Goal: Task Accomplishment & Management: Manage account settings

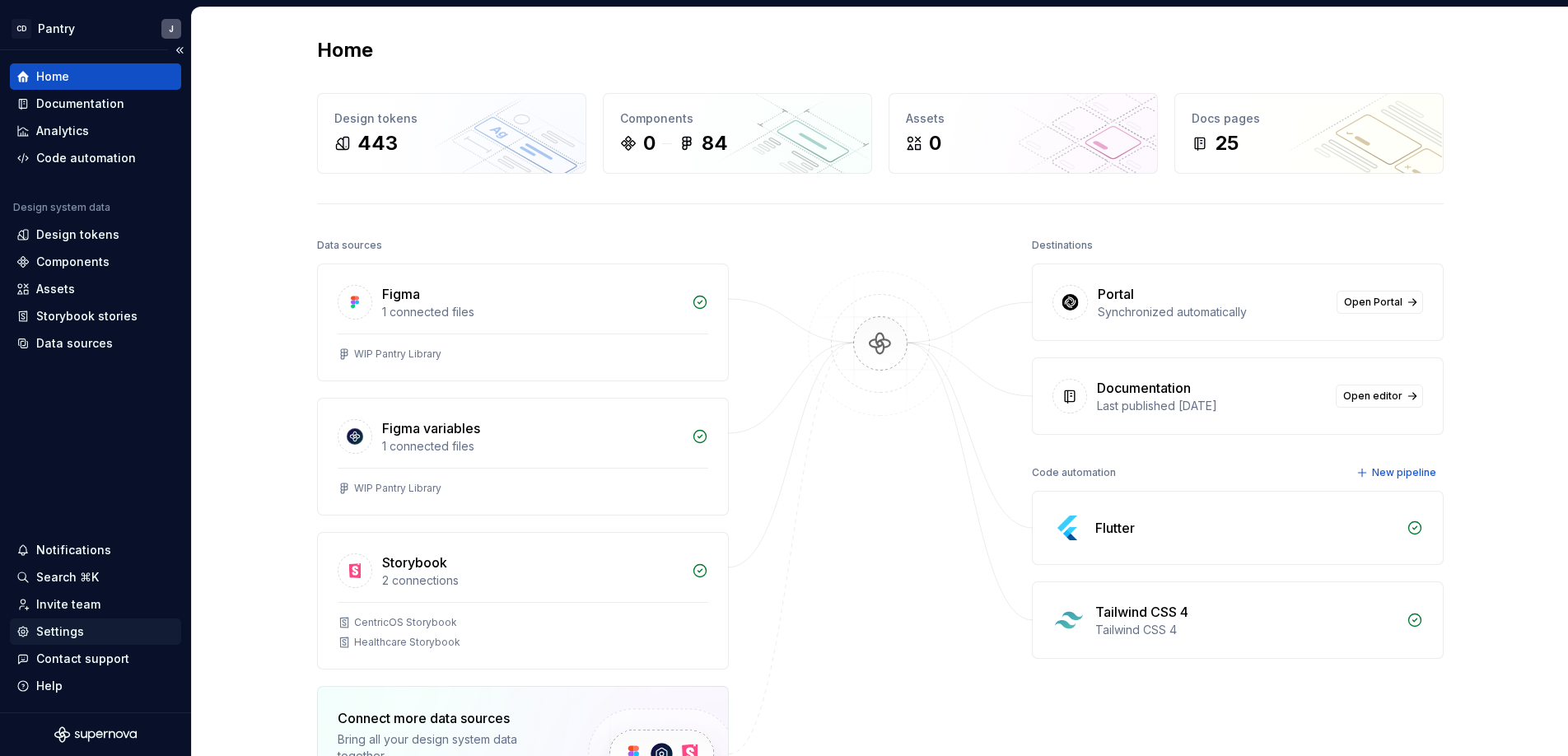
click at [66, 629] on div "Settings" at bounding box center [60, 632] width 48 height 17
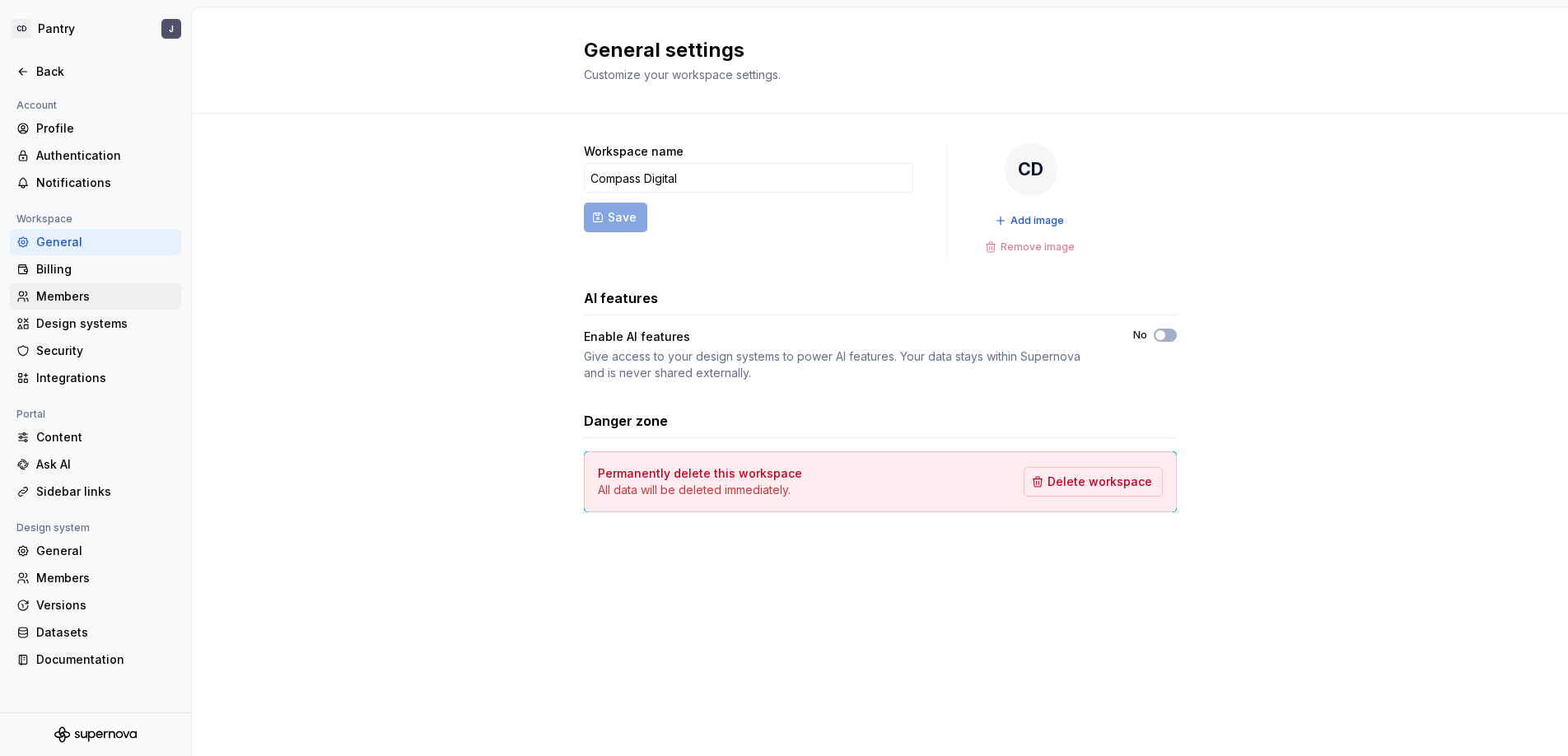
click at [76, 297] on div "Members" at bounding box center [105, 297] width 138 height 17
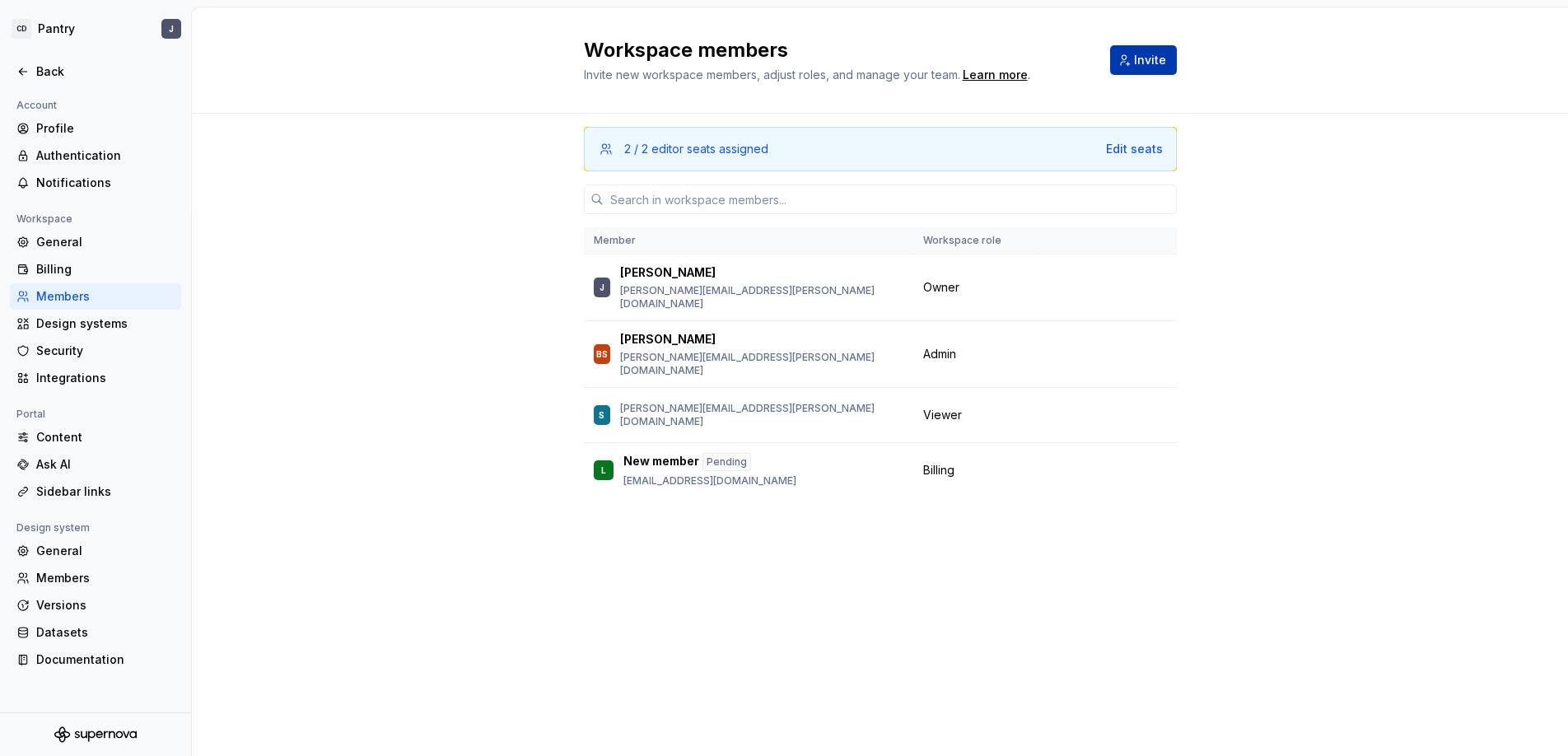
click at [1124, 61] on button "Invite" at bounding box center [1143, 60] width 67 height 29
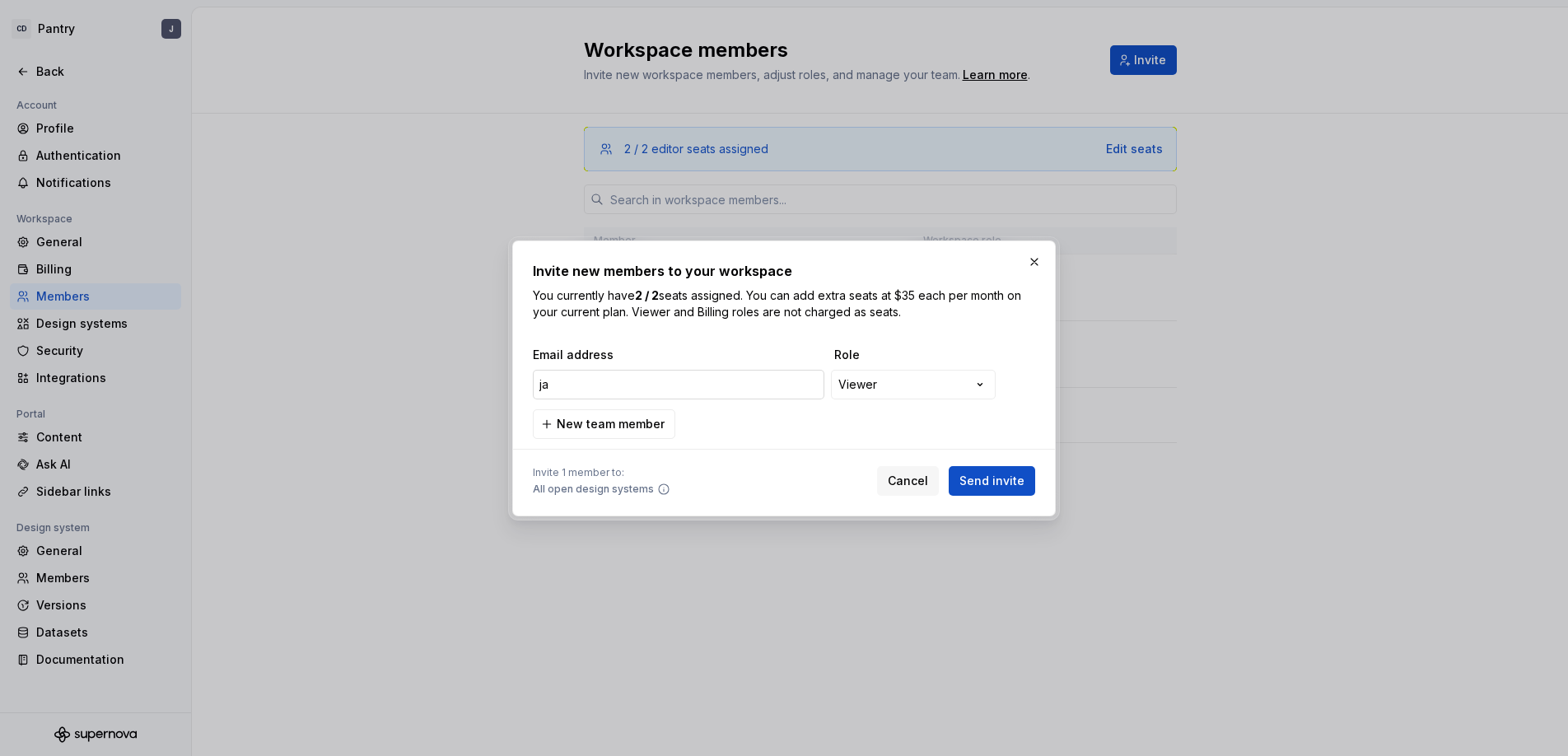
type input "j"
click at [893, 384] on div "**********" at bounding box center [784, 378] width 1568 height 756
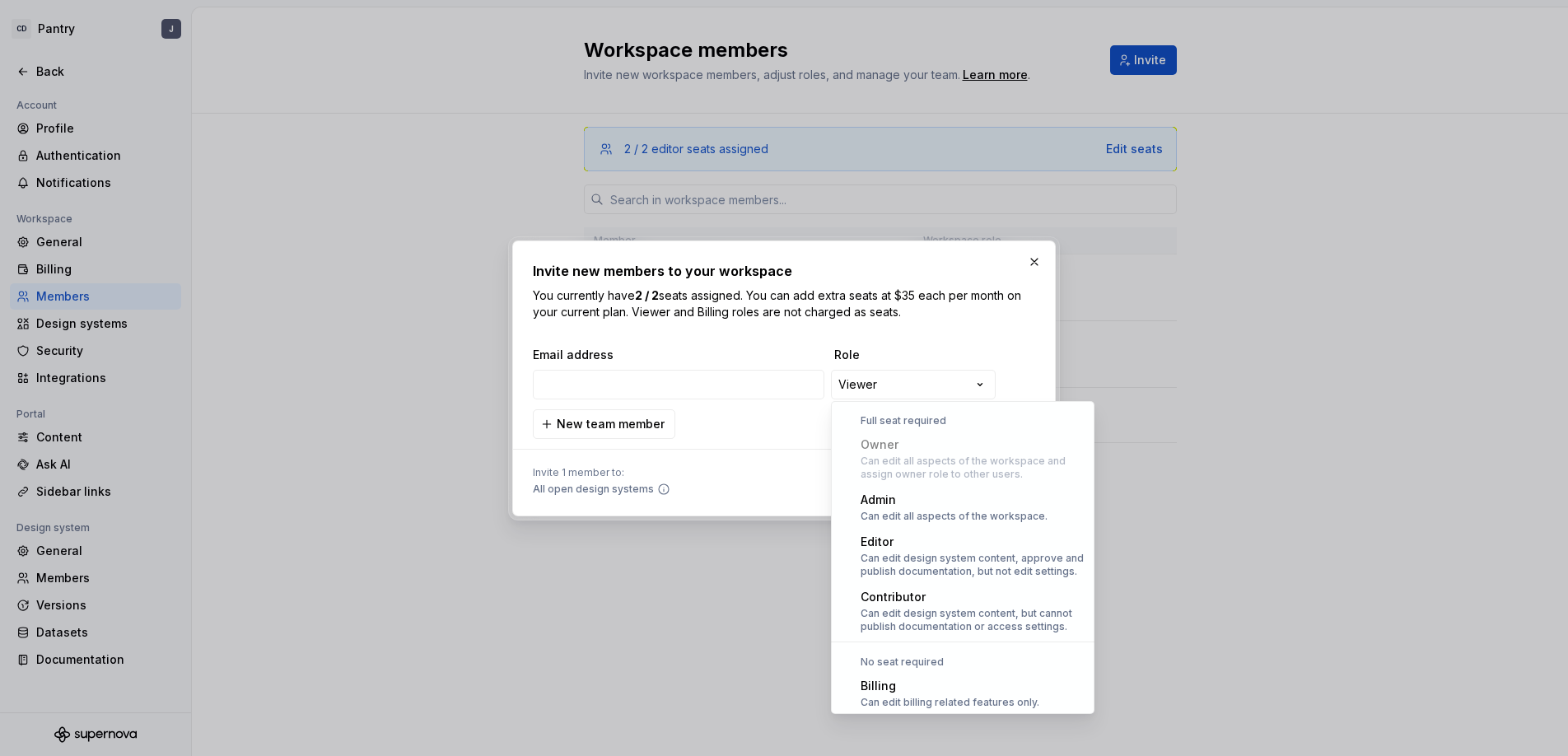
select select "*******"
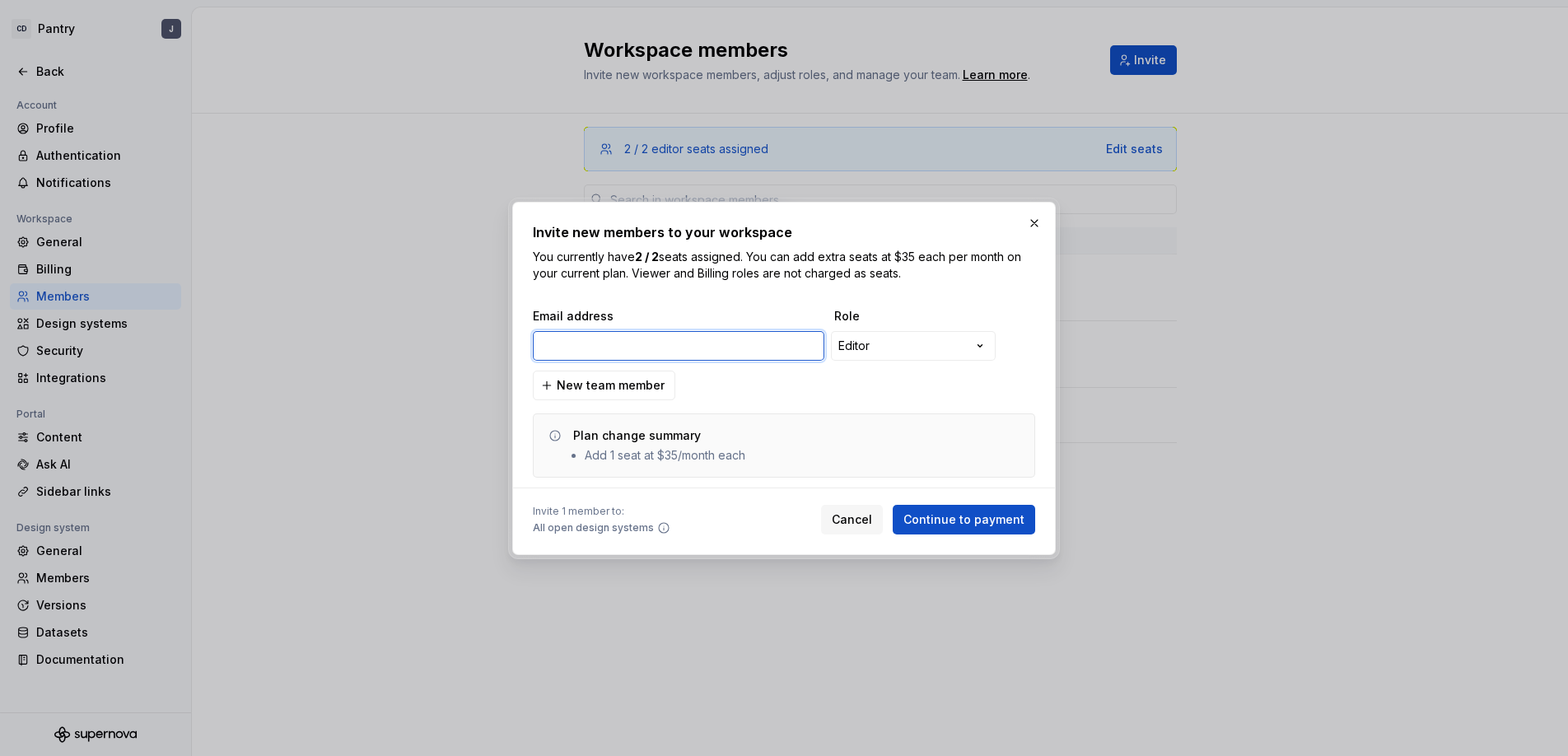
click at [634, 346] on input "email" at bounding box center [678, 346] width 292 height 29
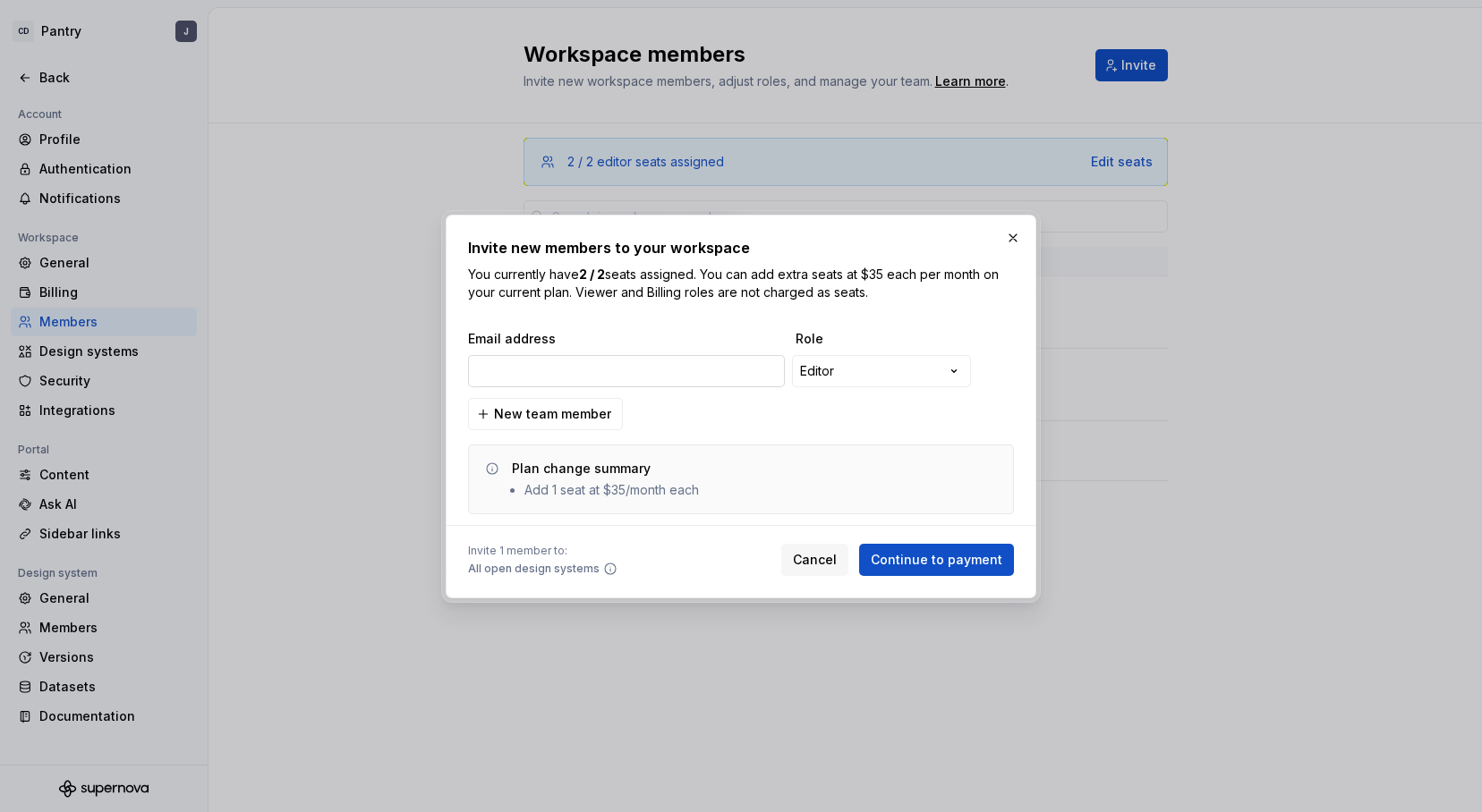
click at [526, 372] on input "email" at bounding box center [627, 371] width 317 height 32
paste input "Jason.Smith@compassdigital.io"
type input "Jason.Smith@compassdigital.io"
click at [569, 417] on span "New team member" at bounding box center [552, 415] width 117 height 18
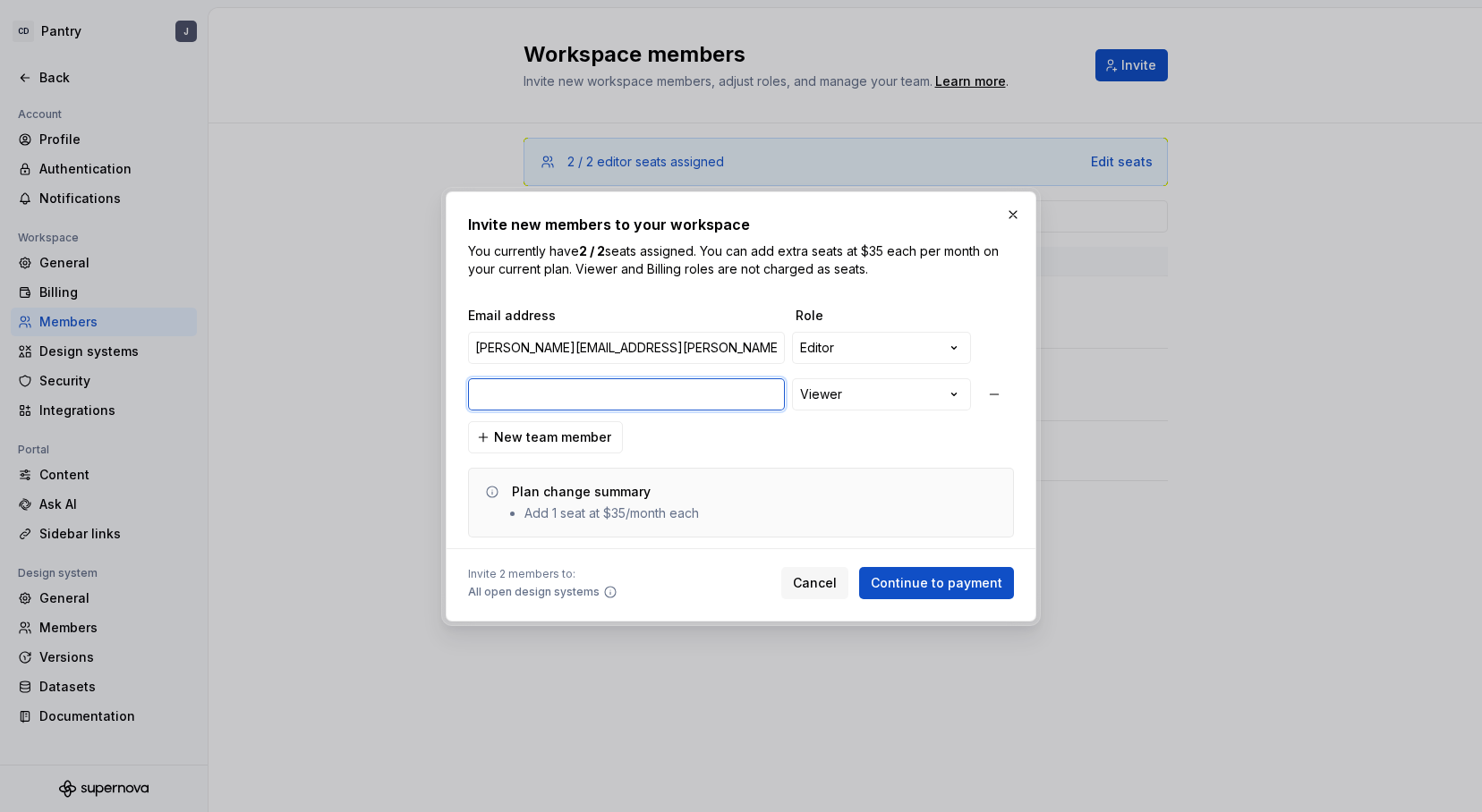
paste input "Marc.Voyer@compassdigital.io"
type input "Marc.Voyer@compassdigital.io"
click at [845, 407] on div "**********" at bounding box center [741, 406] width 1482 height 812
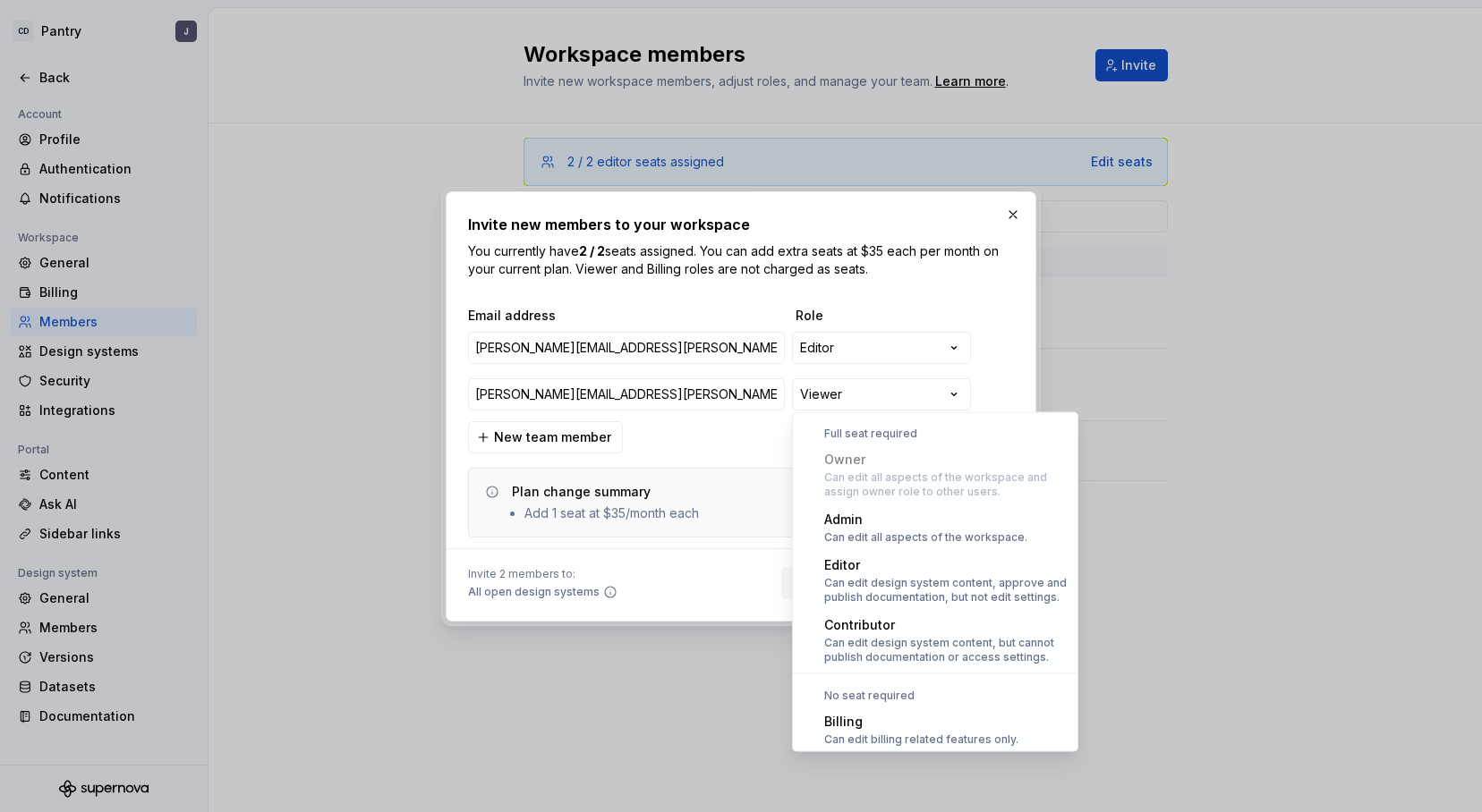
scroll to position [49, 0]
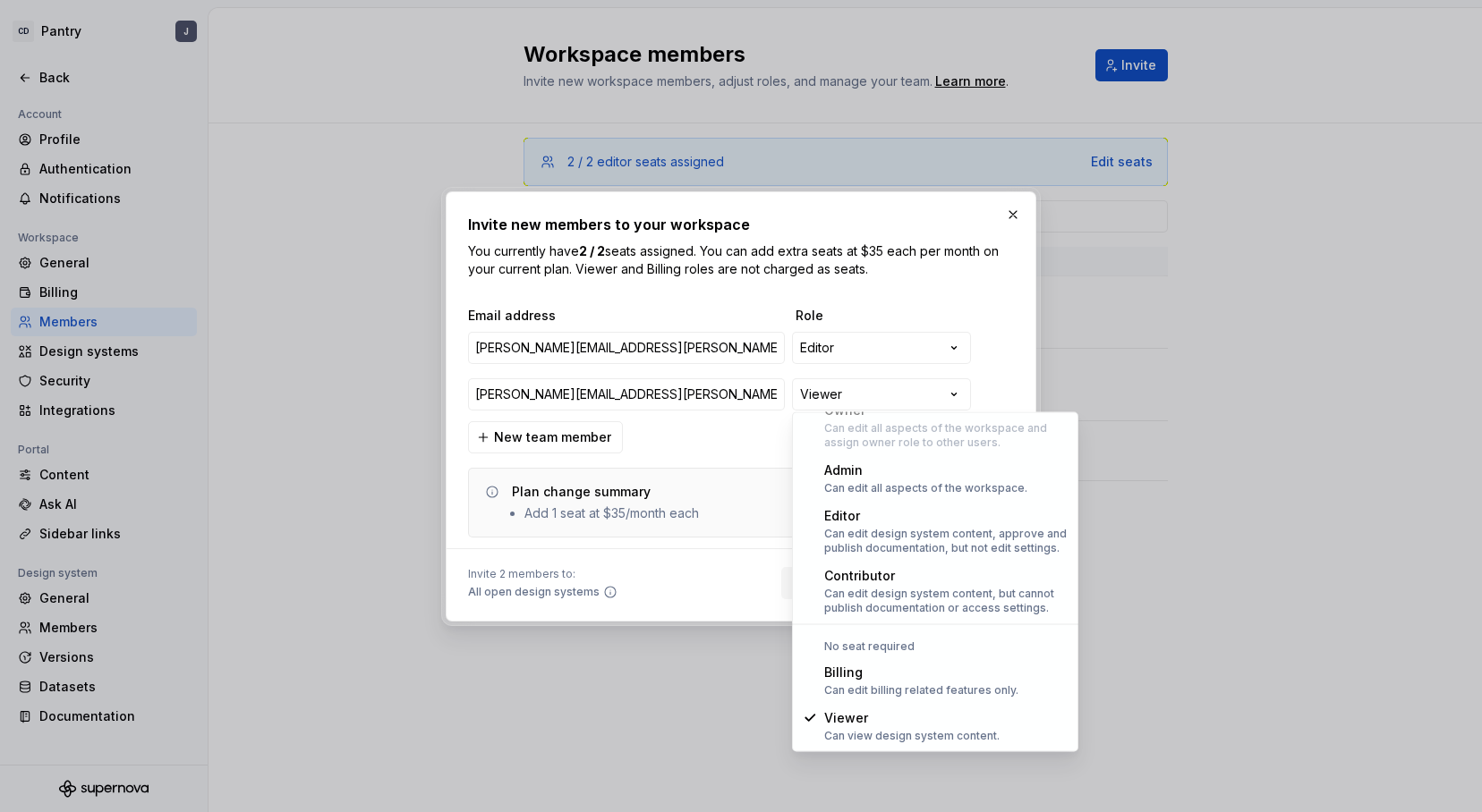
select select "*******"
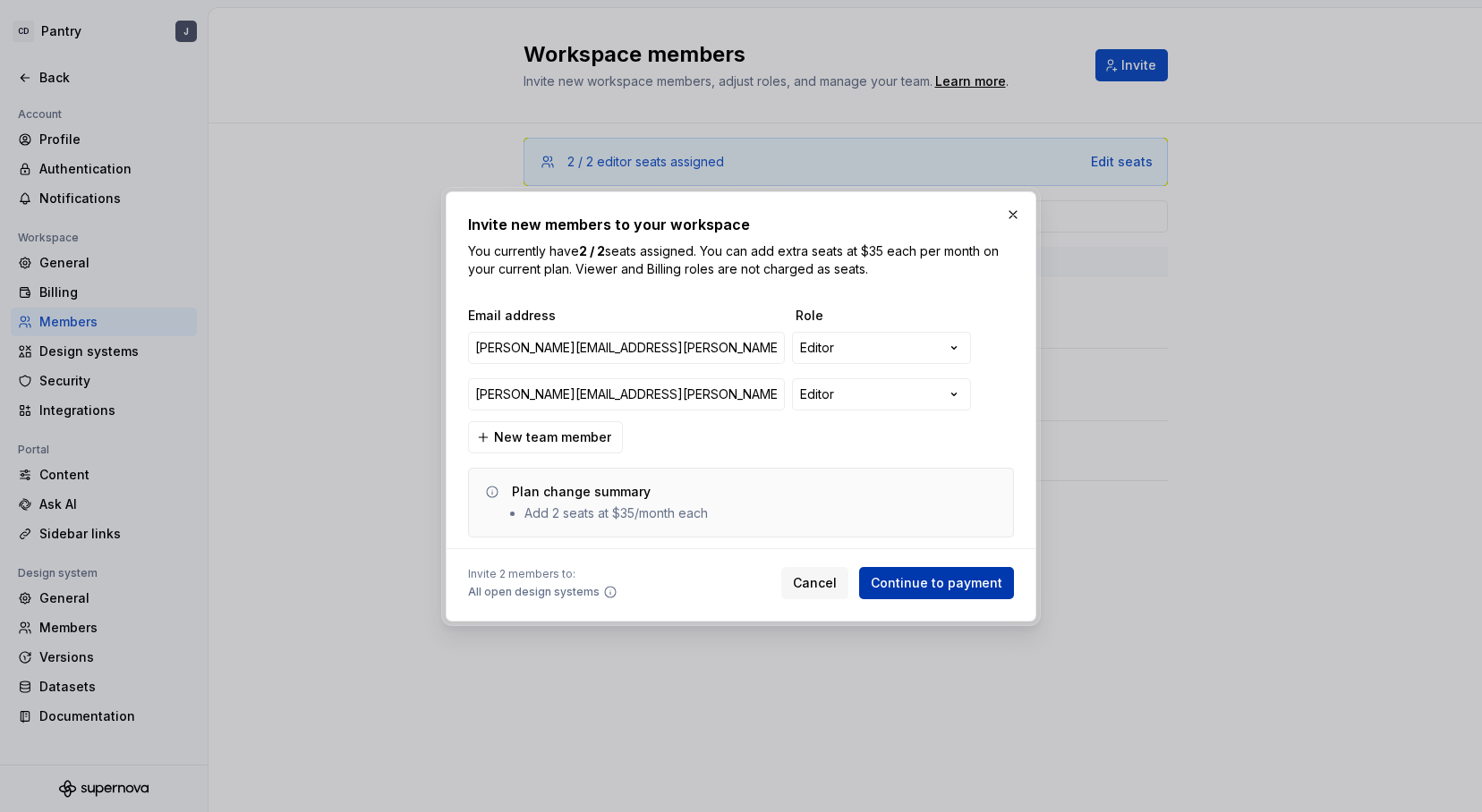
click at [935, 588] on span "Continue to payment" at bounding box center [937, 583] width 132 height 18
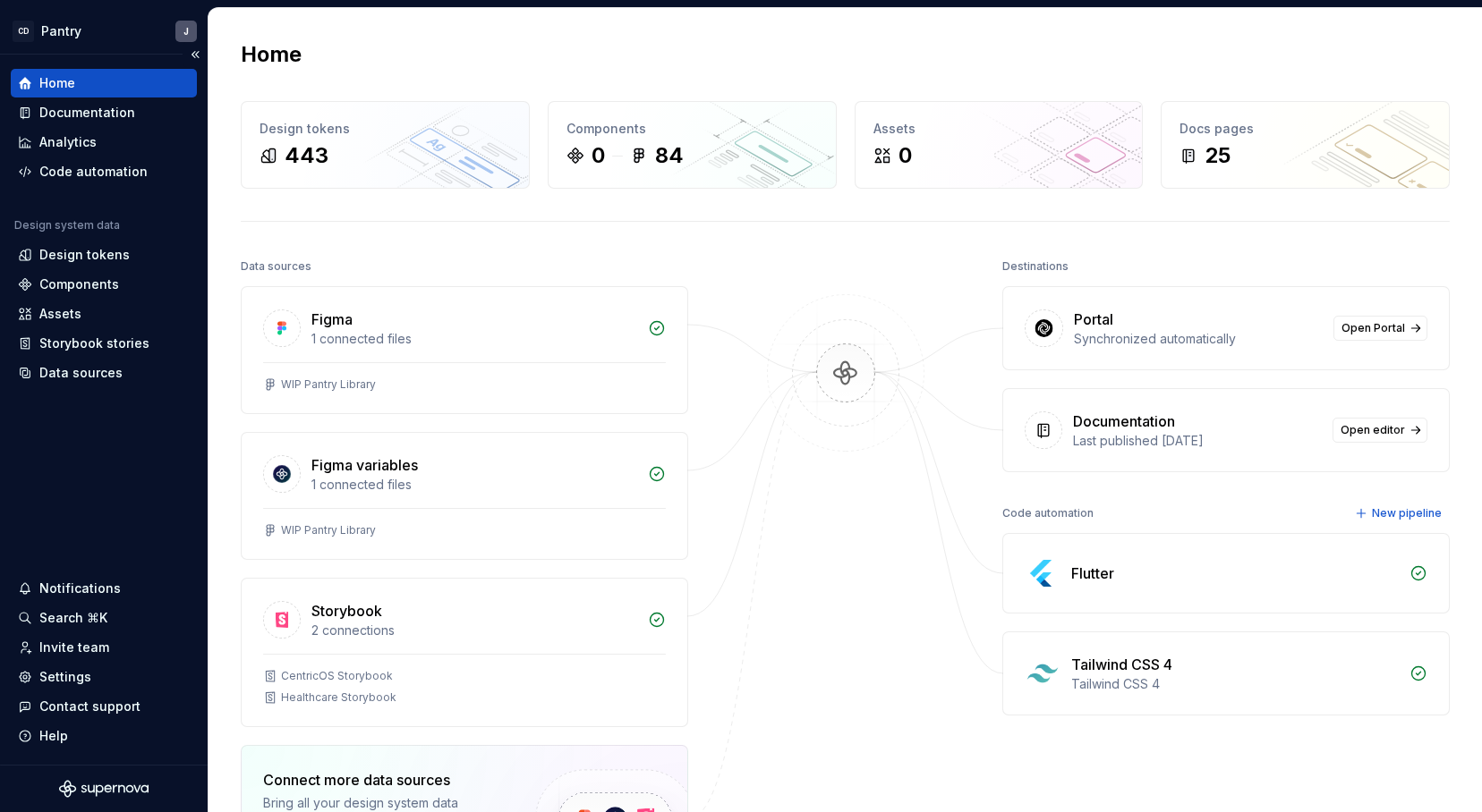
scroll to position [5, 0]
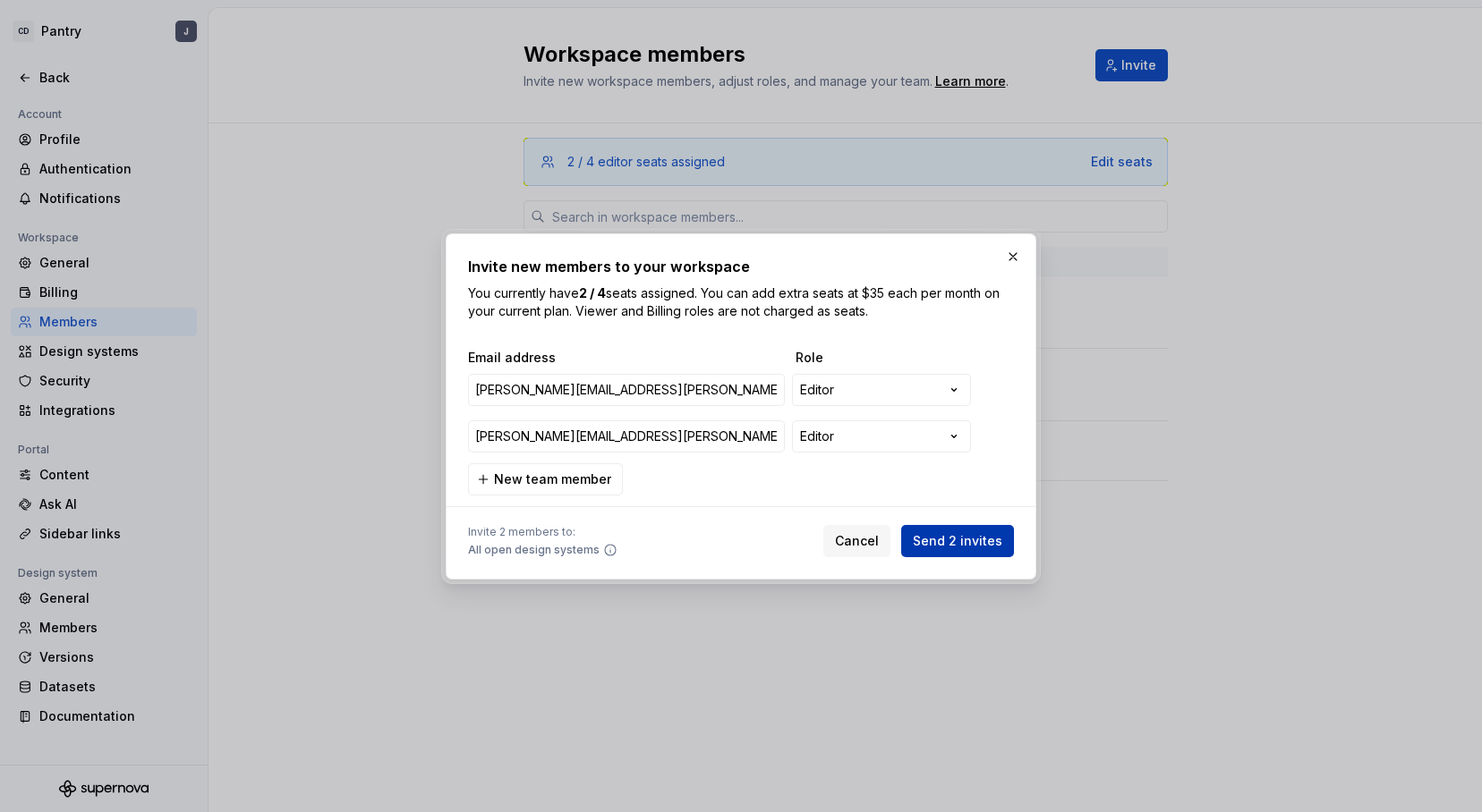
click at [942, 541] on span "Send 2 invites" at bounding box center [958, 541] width 90 height 18
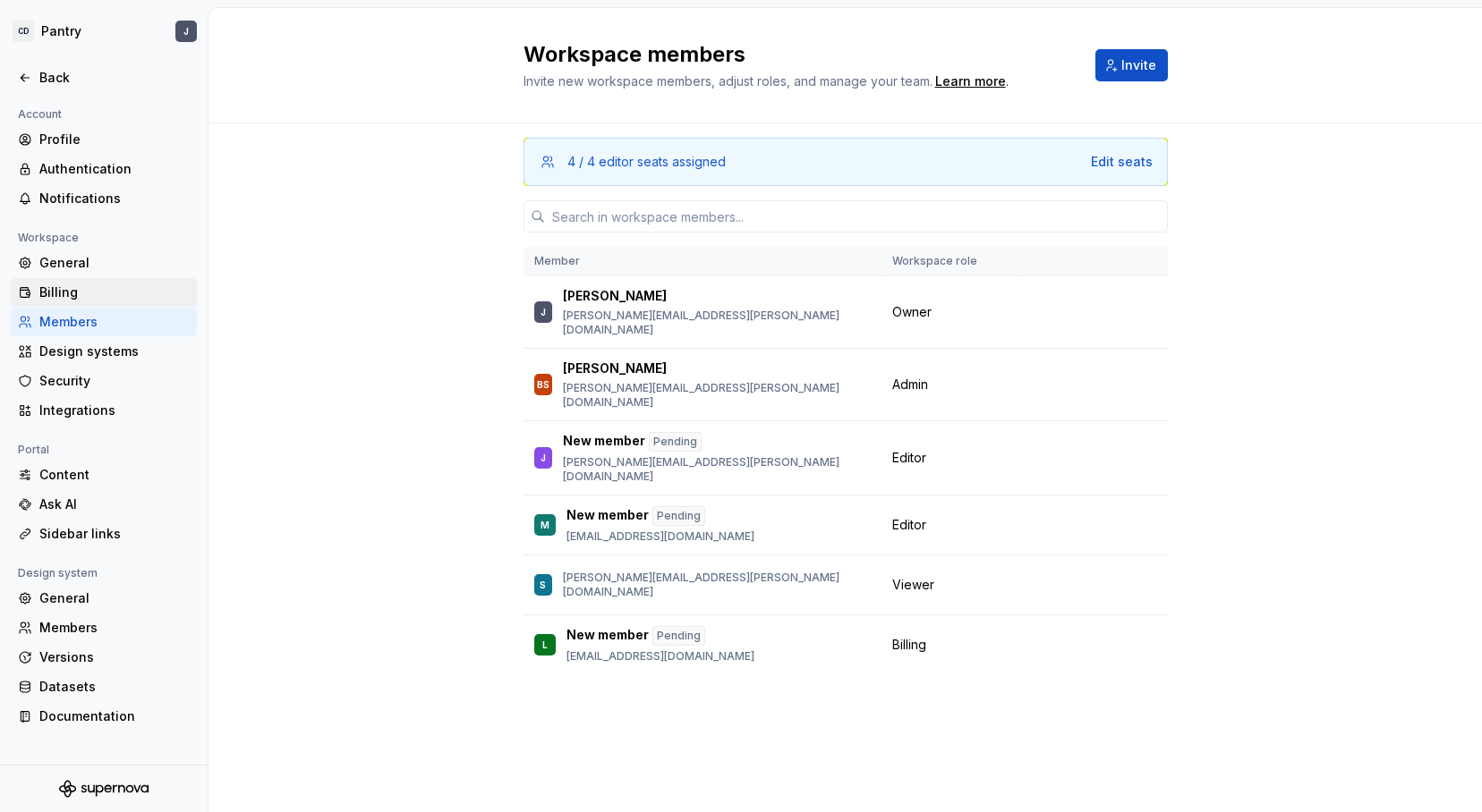
click at [48, 298] on div "Billing" at bounding box center [114, 293] width 150 height 18
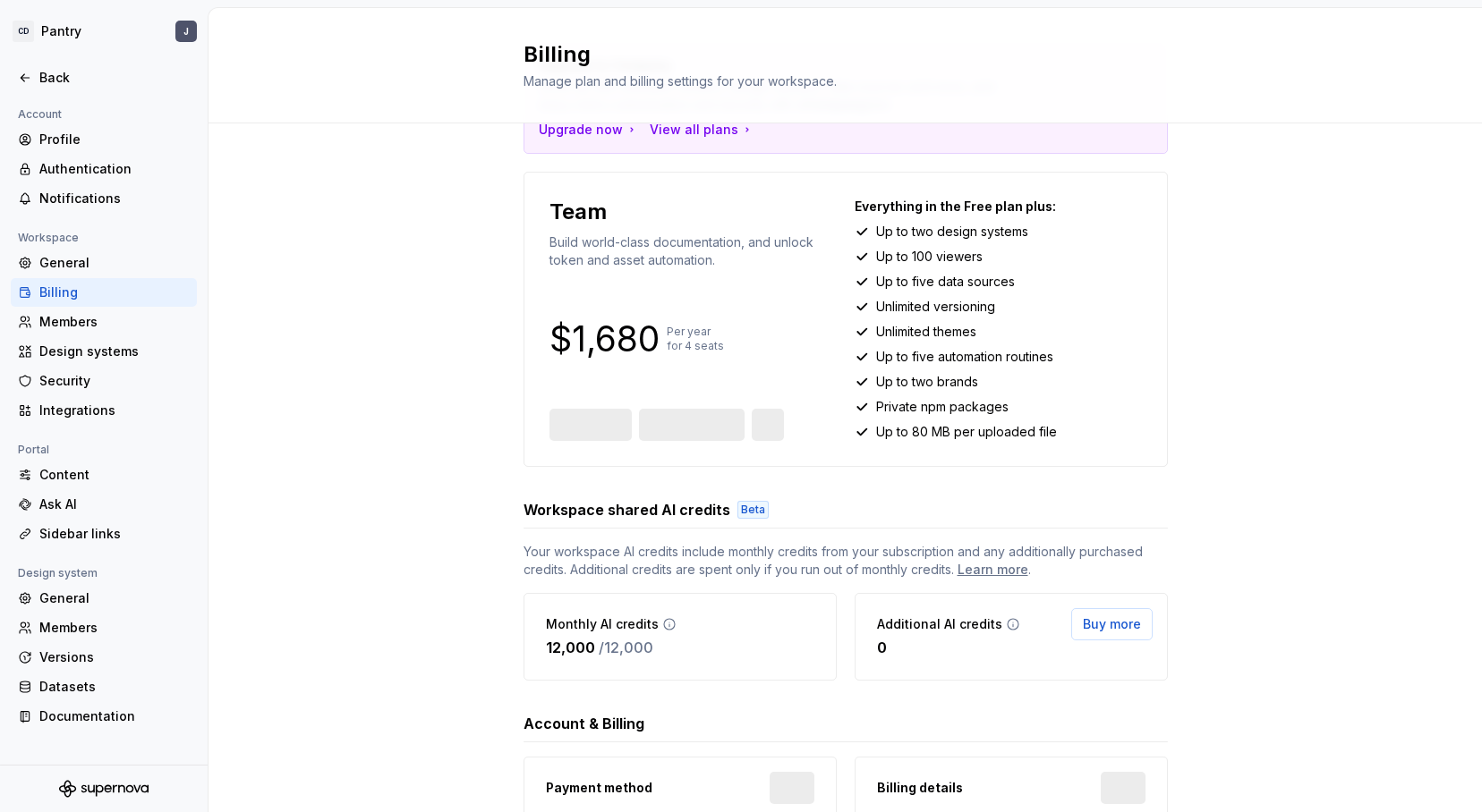
scroll to position [245, 0]
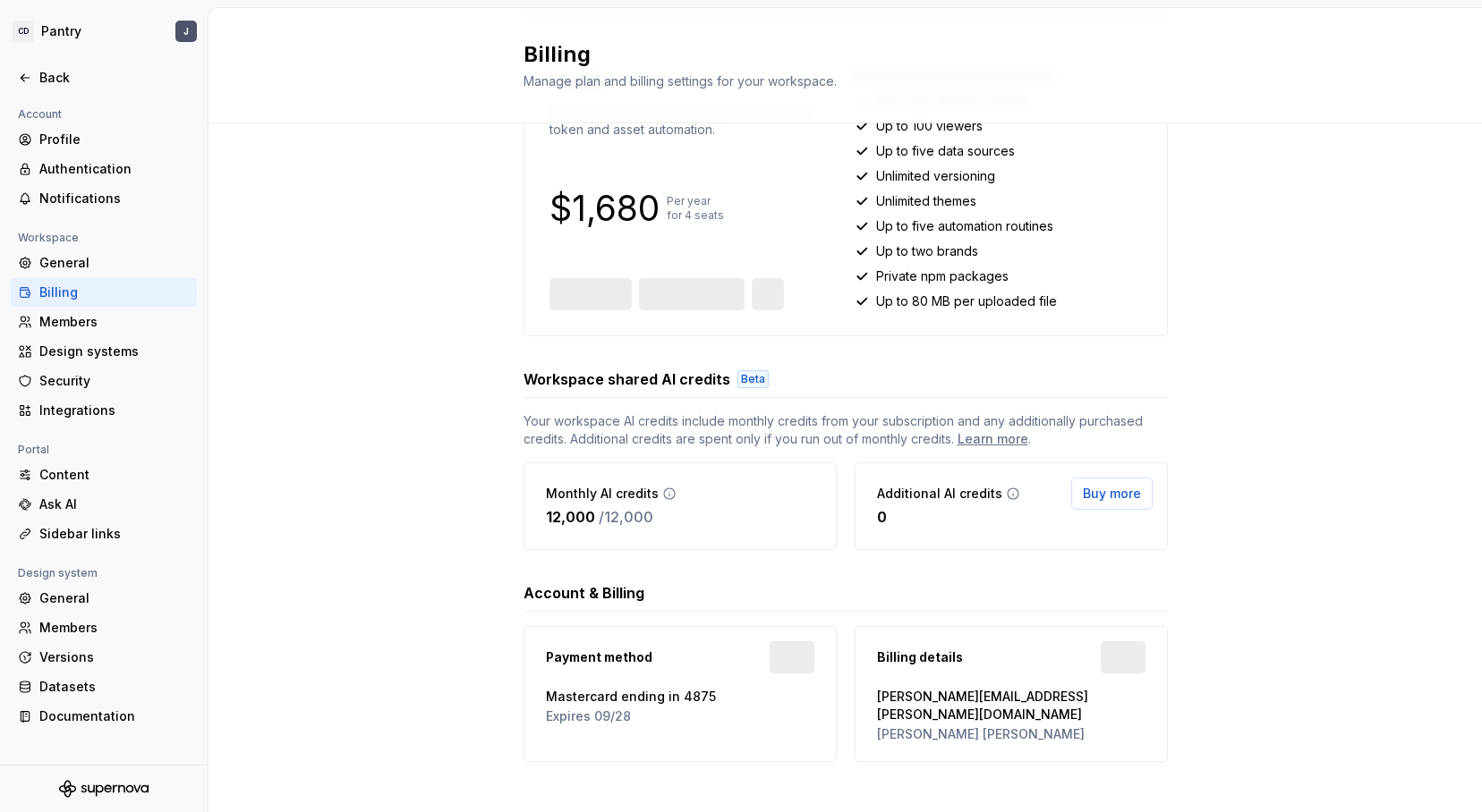
click at [718, 699] on span "Mastercard ending in 4875" at bounding box center [680, 697] width 268 height 18
click at [764, 293] on html "CD Pantry J Back Account Profile Authentication Notifications Workspace General…" at bounding box center [741, 406] width 1482 height 812
click at [728, 296] on html "CD Pantry J Back Account Profile Authentication Notifications Workspace General…" at bounding box center [741, 406] width 1482 height 812
click at [710, 299] on span "View invoices" at bounding box center [697, 295] width 88 height 18
